Goal: Task Accomplishment & Management: Use online tool/utility

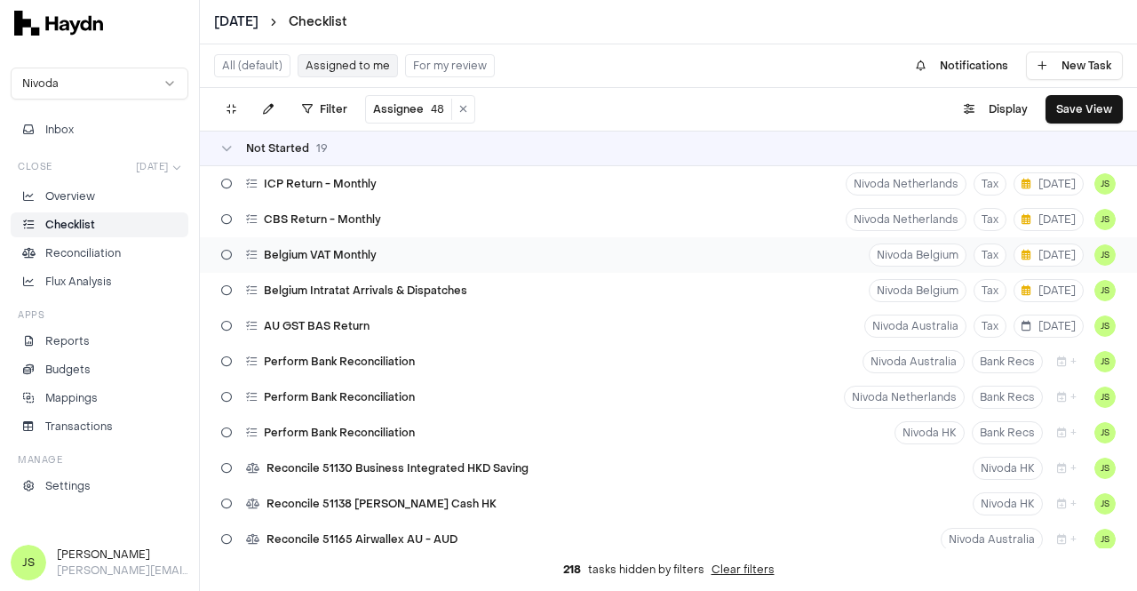
click at [415, 255] on div "Belgium VAT Monthly Nivoda Belgium Tax [DATE] JS" at bounding box center [668, 255] width 937 height 36
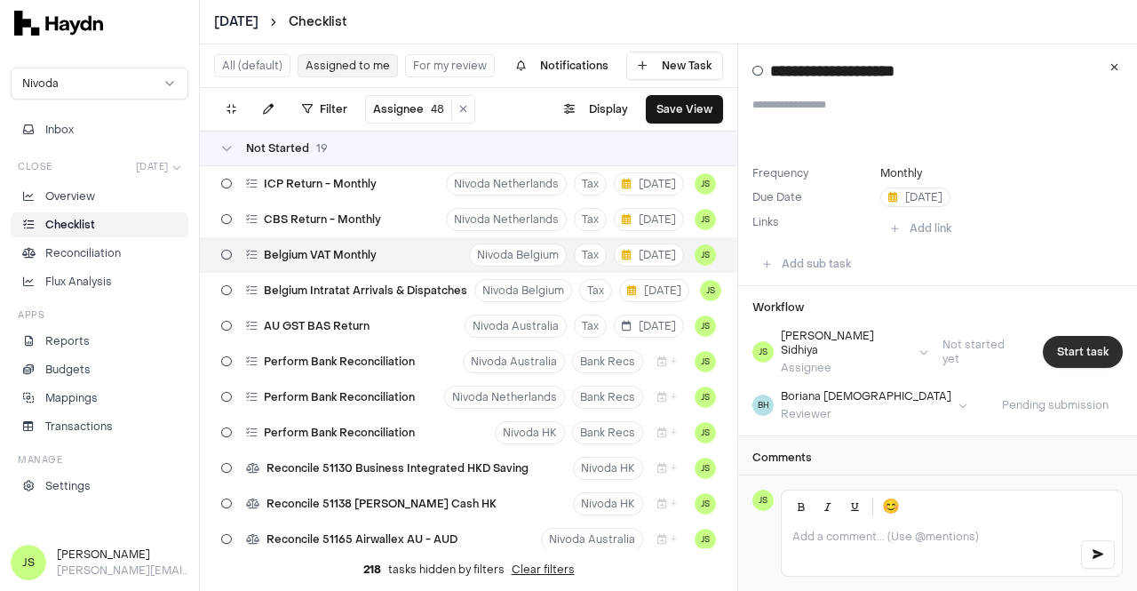
click at [1090, 343] on button "Start task" at bounding box center [1083, 352] width 80 height 32
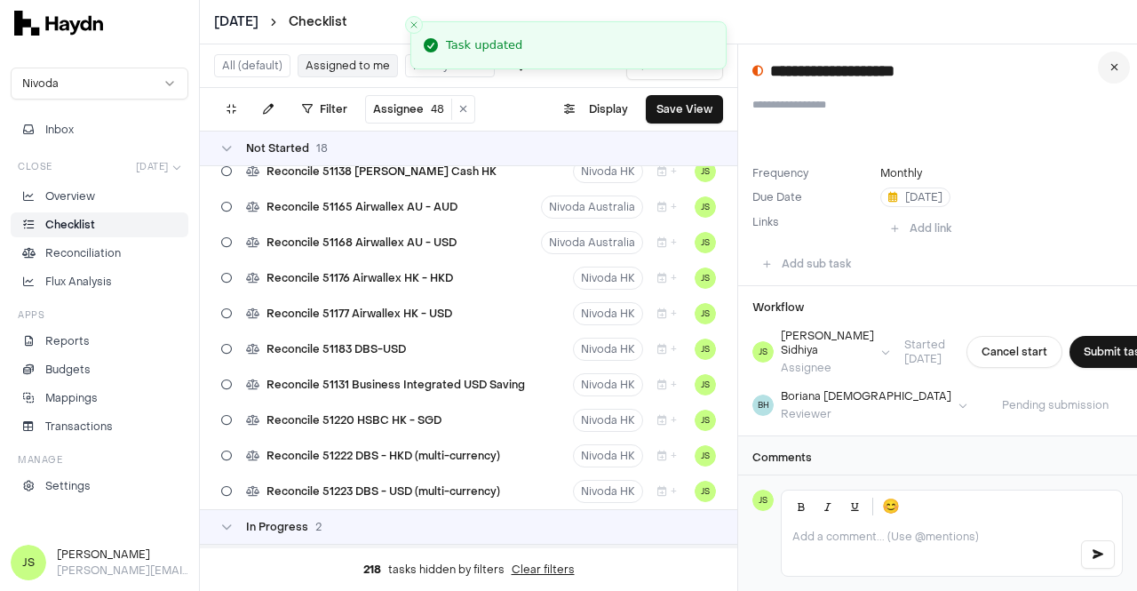
click at [1110, 64] on icon at bounding box center [1114, 67] width 8 height 11
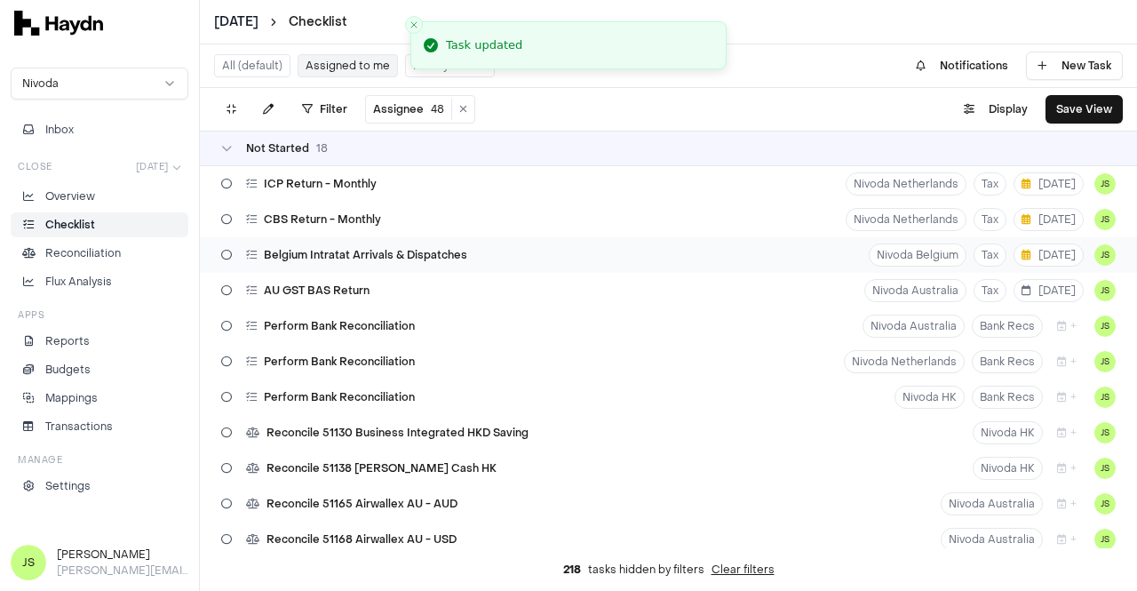
click at [393, 254] on span "Belgium Intratat Arrivals & Dispatches" at bounding box center [365, 255] width 203 height 14
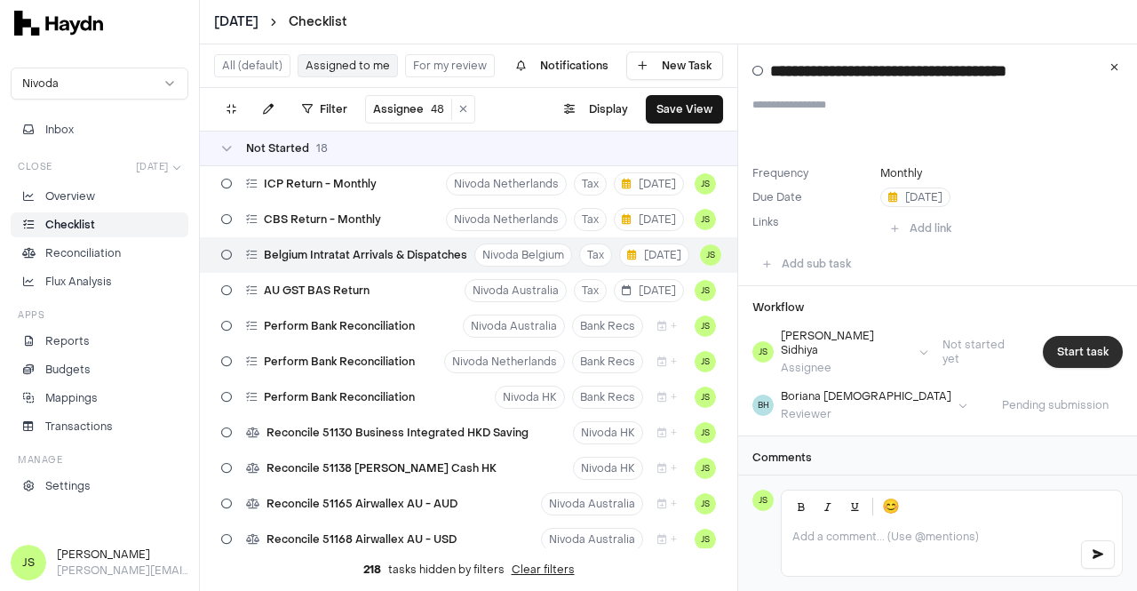
click at [1066, 342] on button "Start task" at bounding box center [1083, 352] width 80 height 32
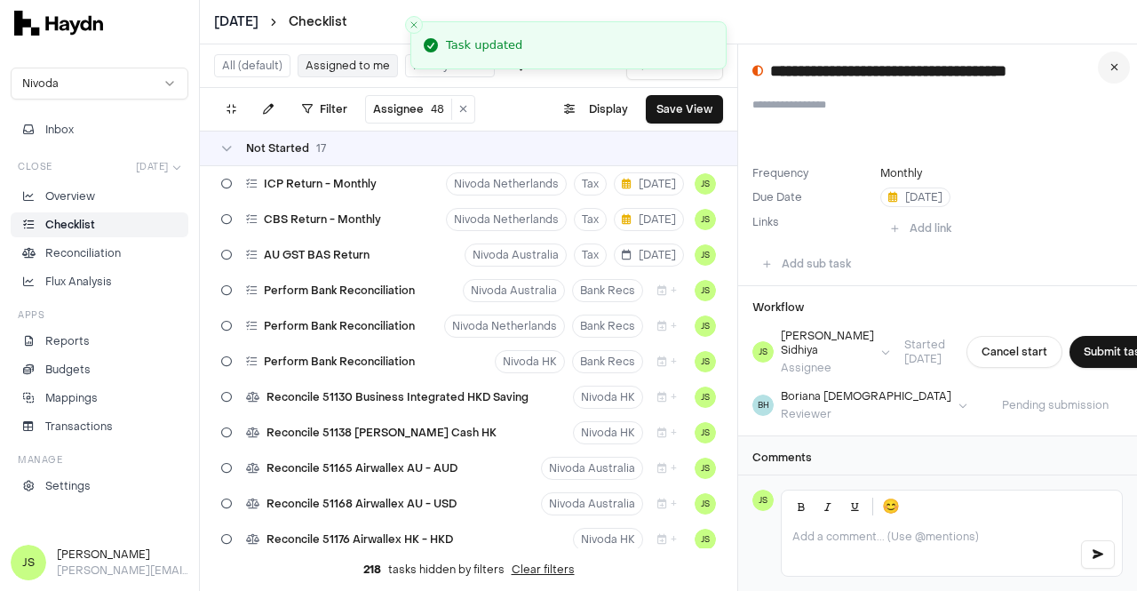
click at [1116, 59] on button at bounding box center [1114, 68] width 32 height 32
